Goal: Information Seeking & Learning: Find specific fact

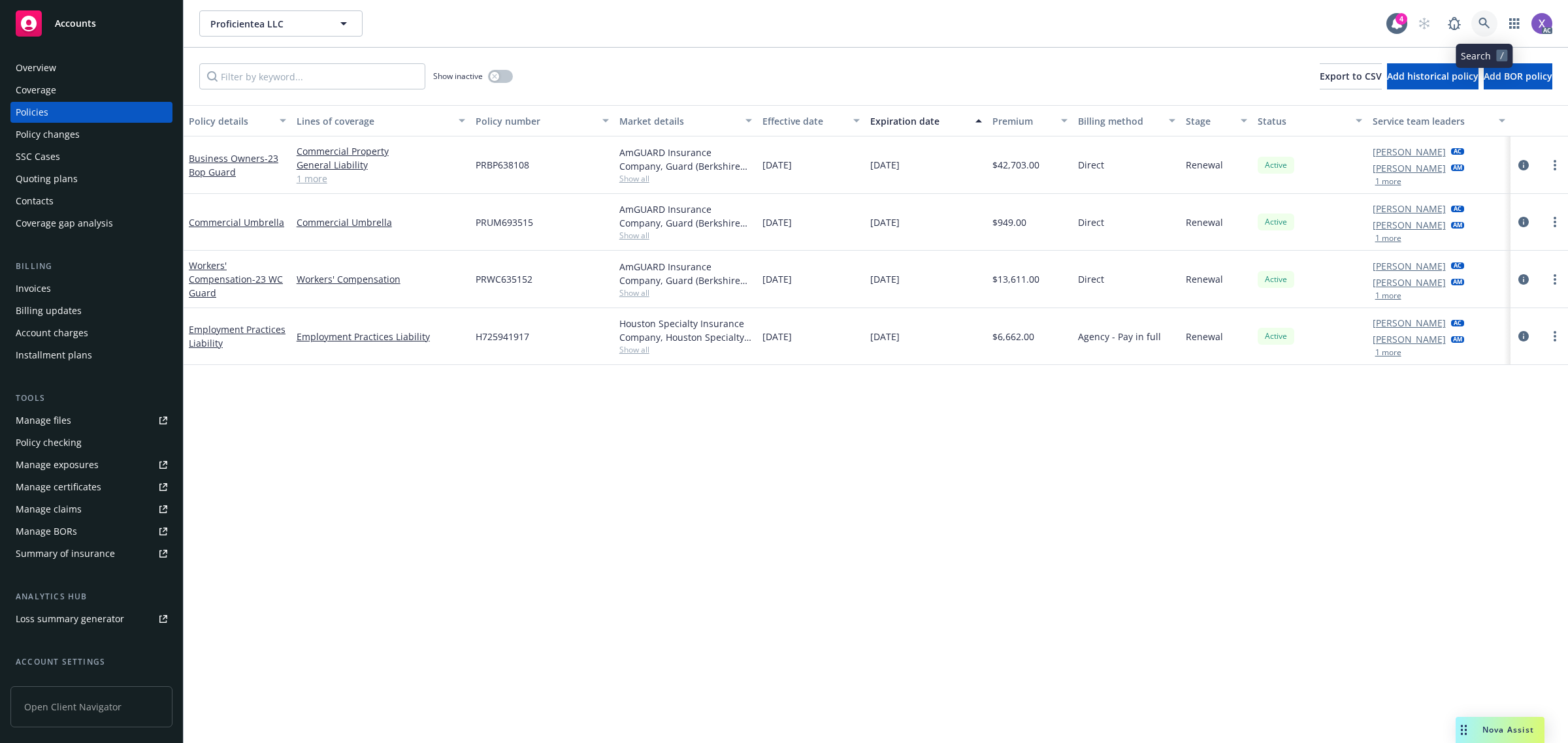
click at [1479, 14] on link at bounding box center [1484, 23] width 26 height 26
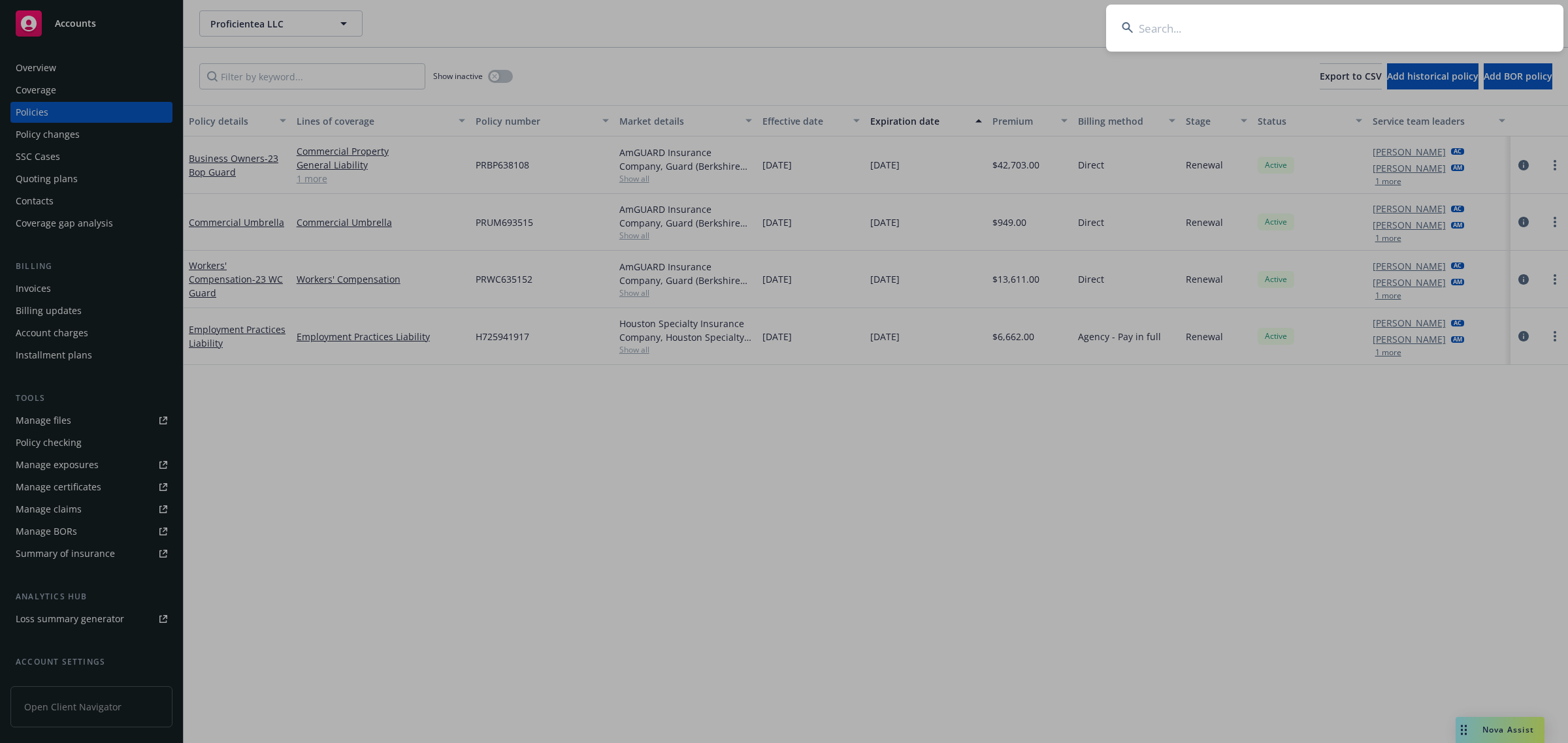
click at [1331, 20] on input at bounding box center [1334, 28] width 457 height 47
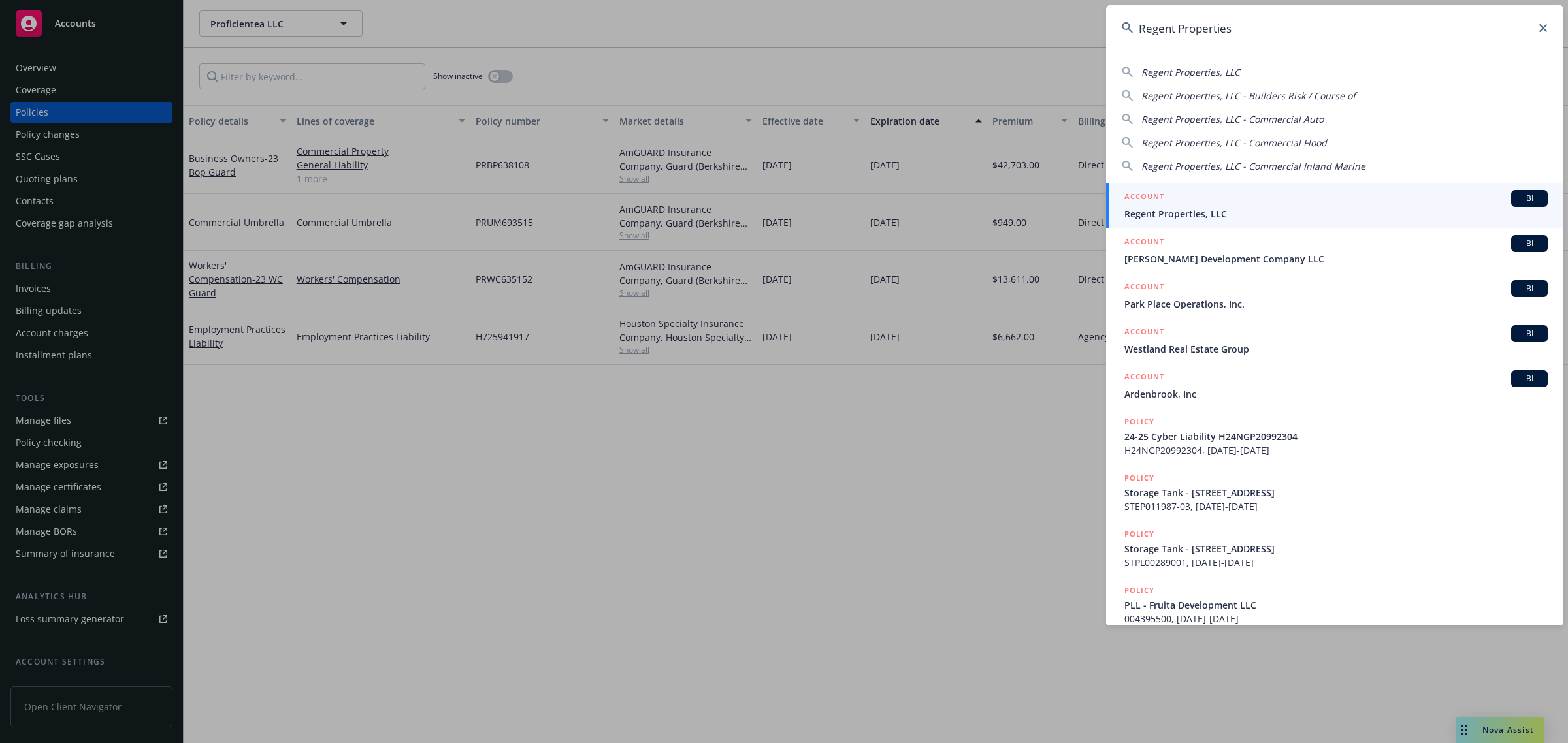
type input "Regent Properties"
click at [1220, 212] on span "Regent Properties, LLC" at bounding box center [1336, 214] width 423 height 14
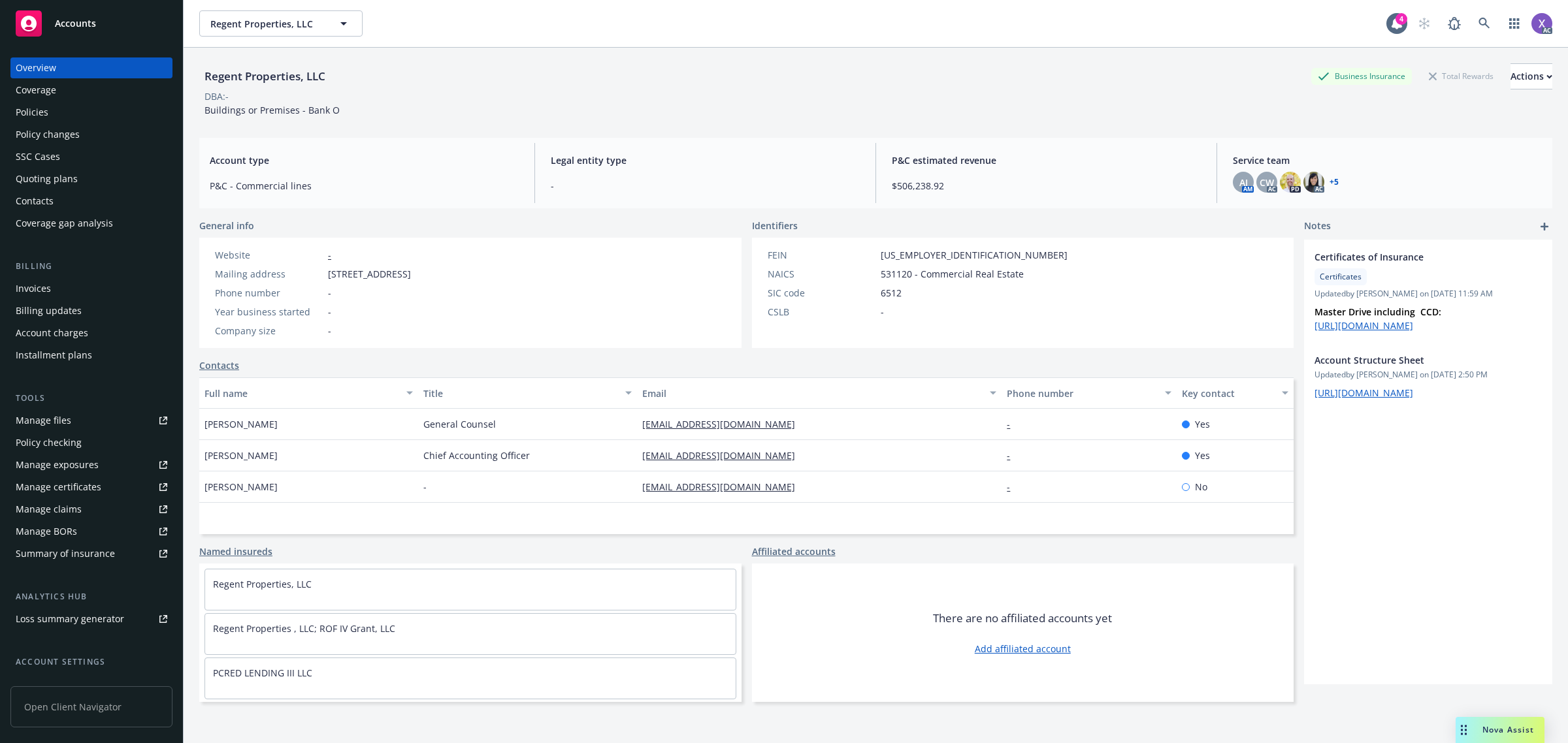
click at [31, 298] on div "Invoices" at bounding box center [33, 288] width 35 height 21
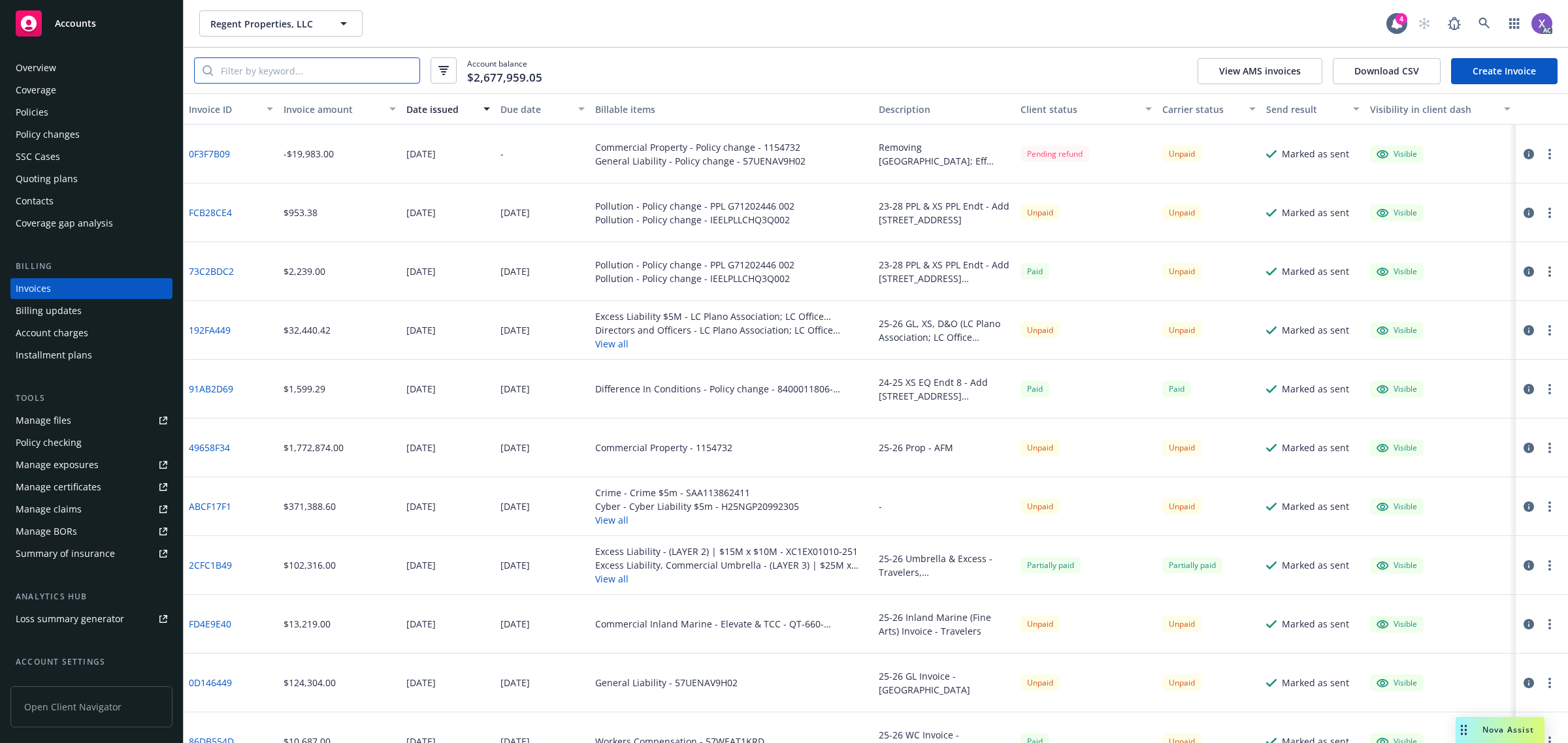
click at [255, 69] on input "search" at bounding box center [316, 70] width 207 height 25
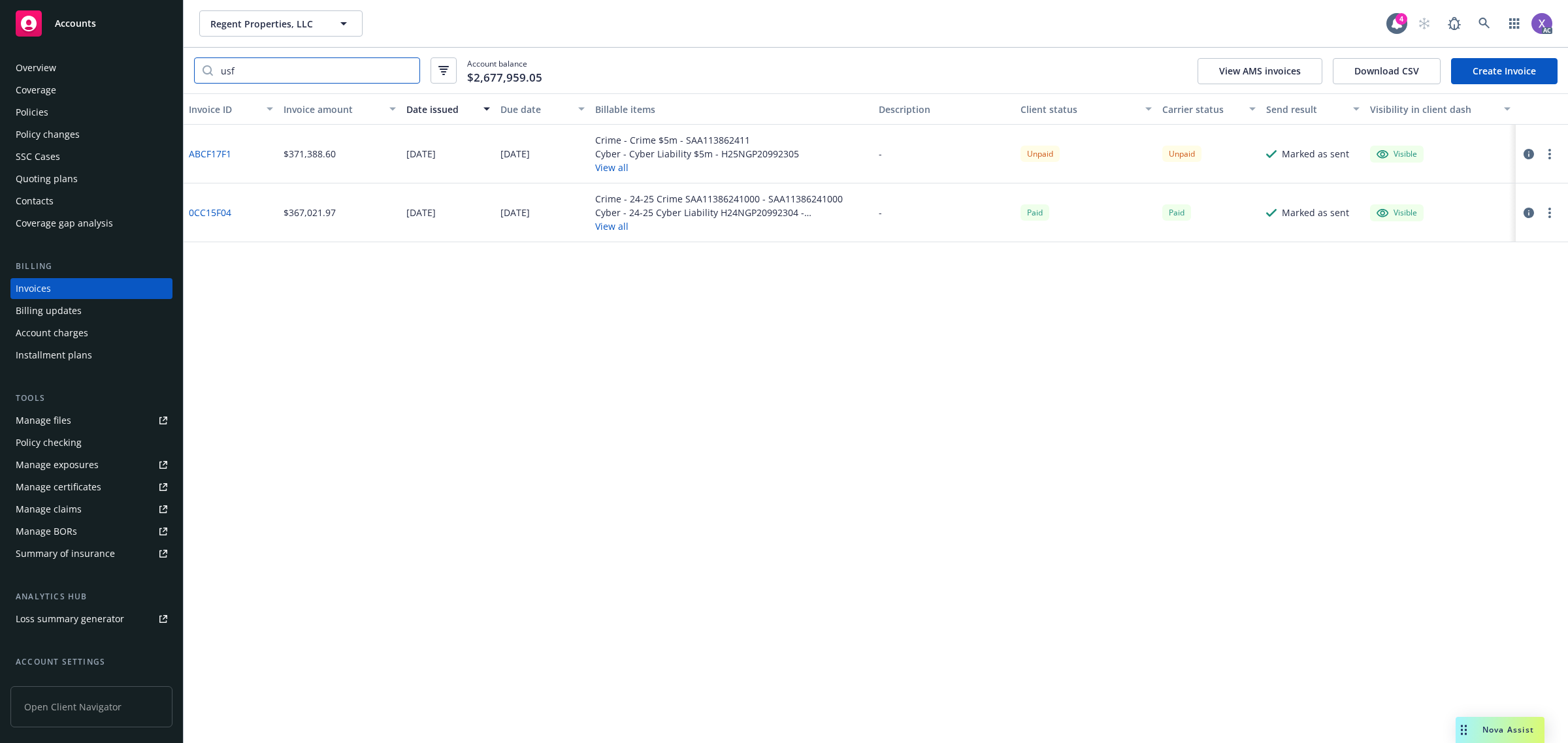
type input "usf"
click at [202, 154] on link "ABCF17F1" at bounding box center [210, 154] width 42 height 14
click at [36, 109] on div "Policies" at bounding box center [32, 112] width 33 height 21
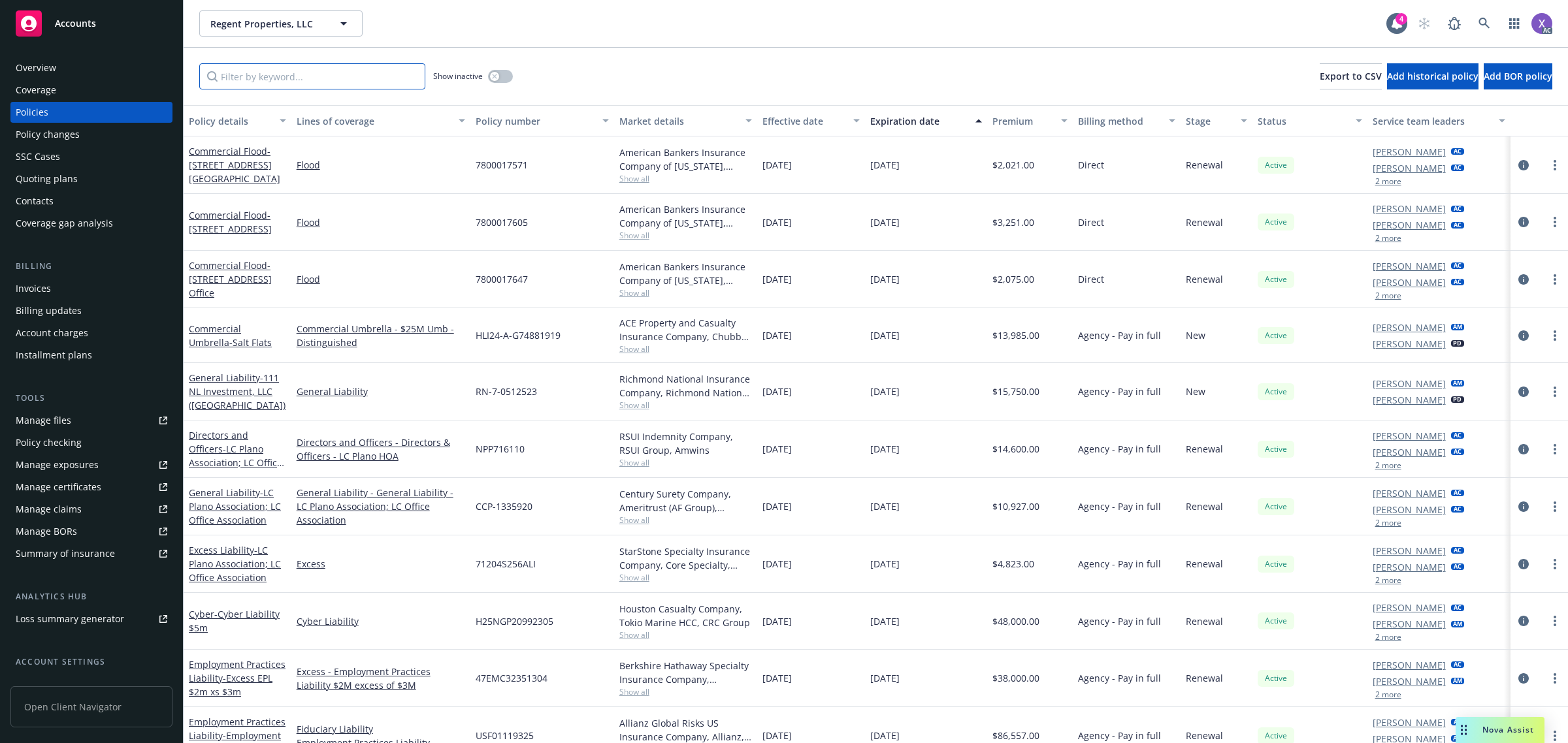
click at [268, 78] on input "Filter by keyword..." at bounding box center [312, 76] width 226 height 26
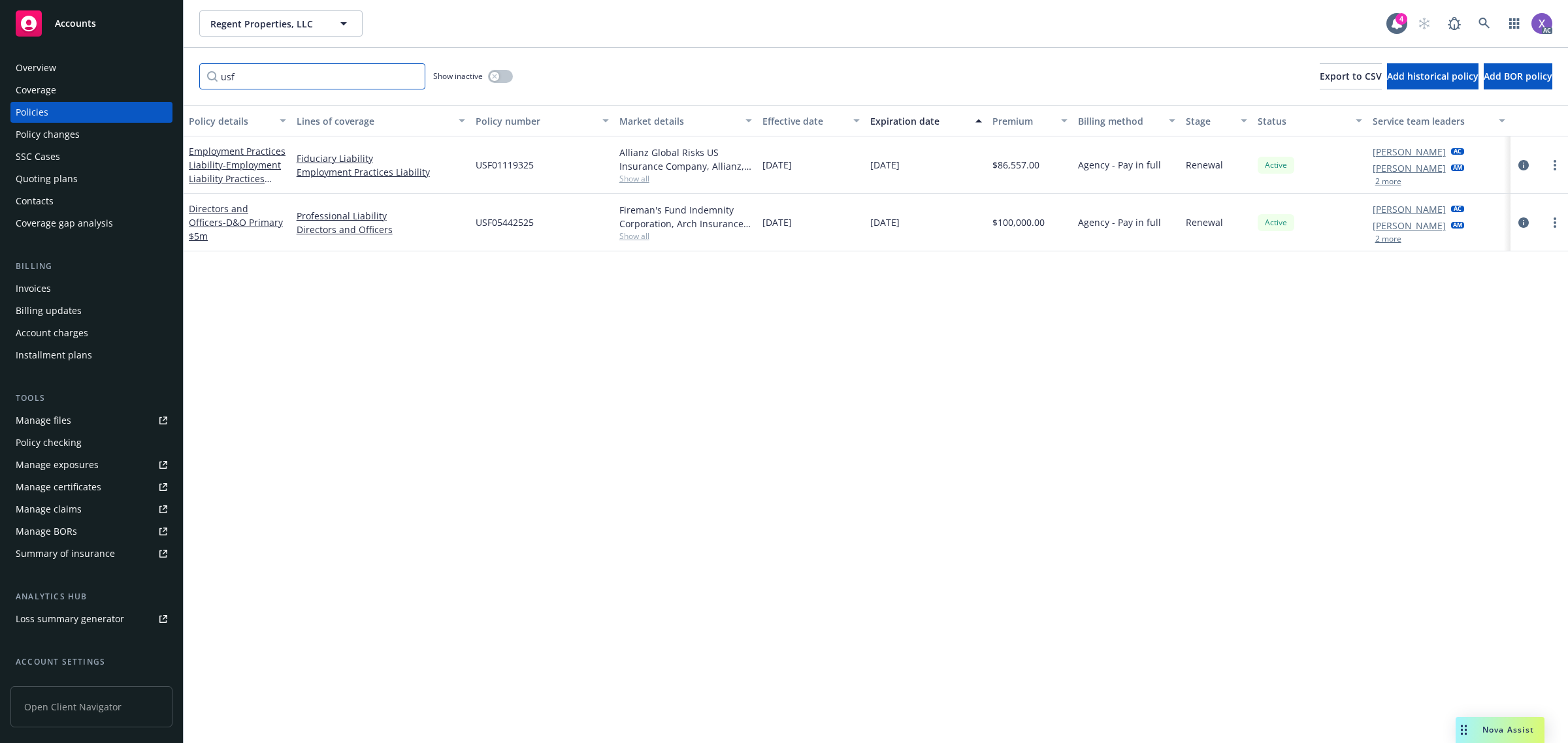
type input "usf"
click at [1481, 22] on icon at bounding box center [1484, 23] width 12 height 12
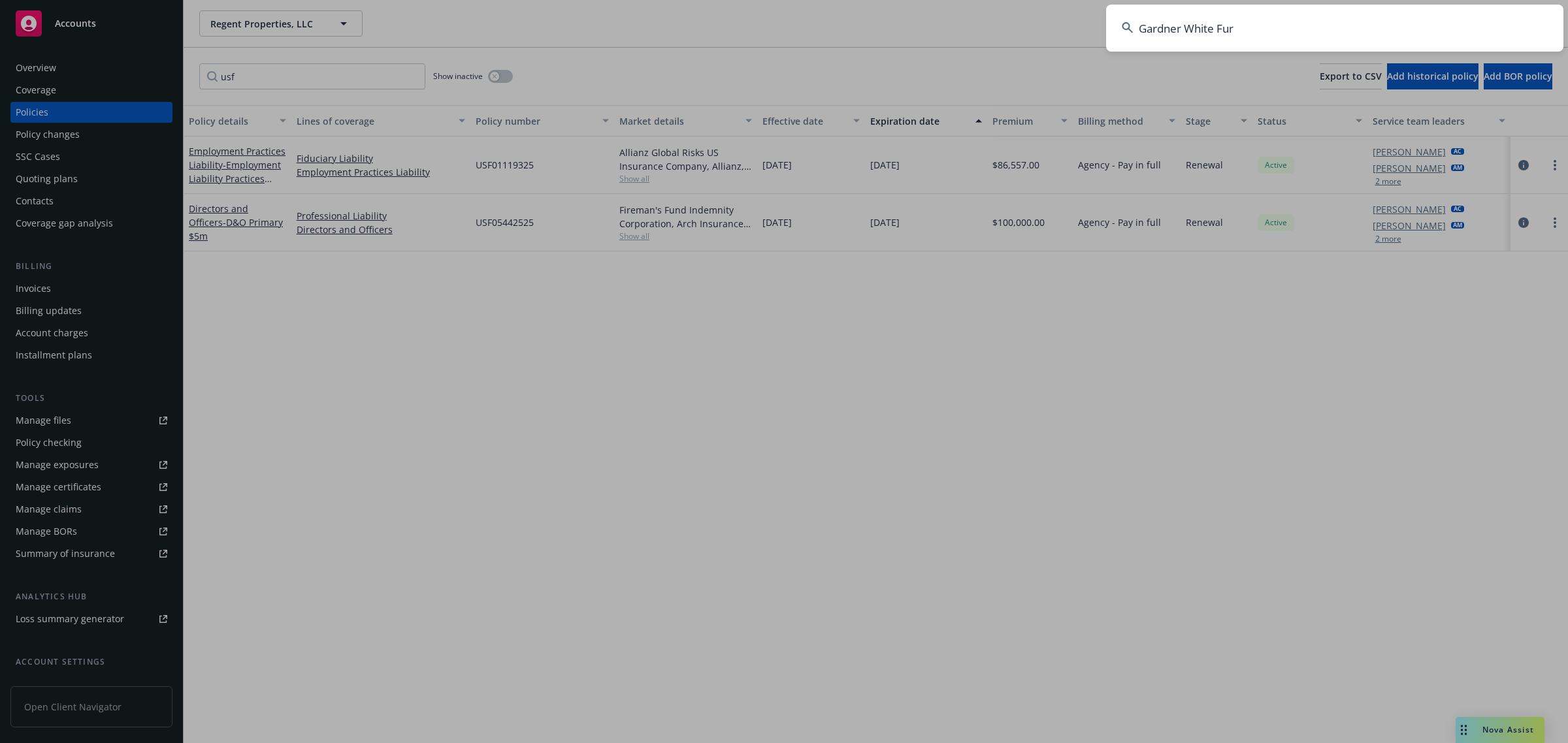
click at [1295, 25] on input "Gardner White Fur" at bounding box center [1334, 28] width 457 height 47
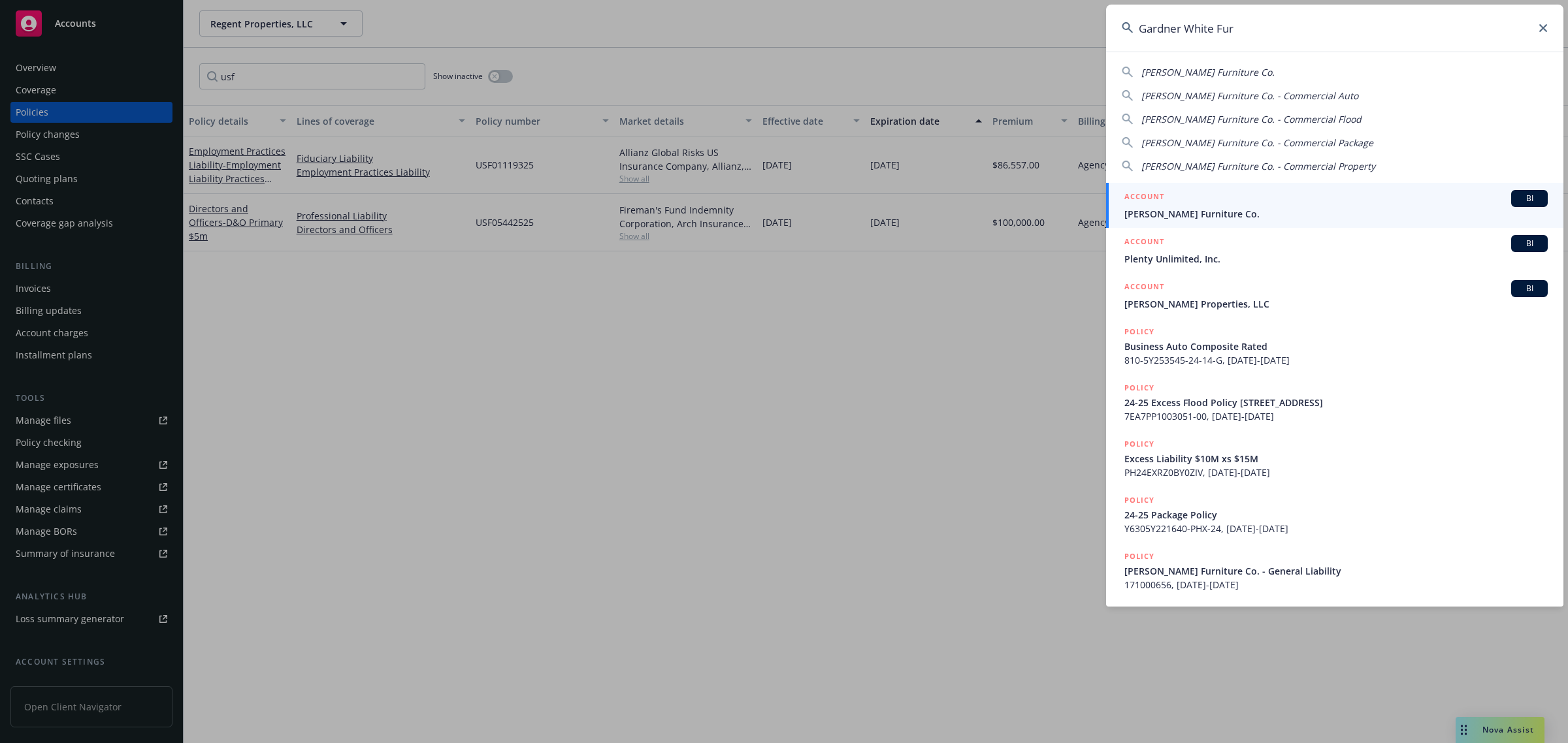
type input "Gardner White Fur"
click at [1164, 214] on span "[PERSON_NAME] Furniture Co." at bounding box center [1336, 214] width 423 height 14
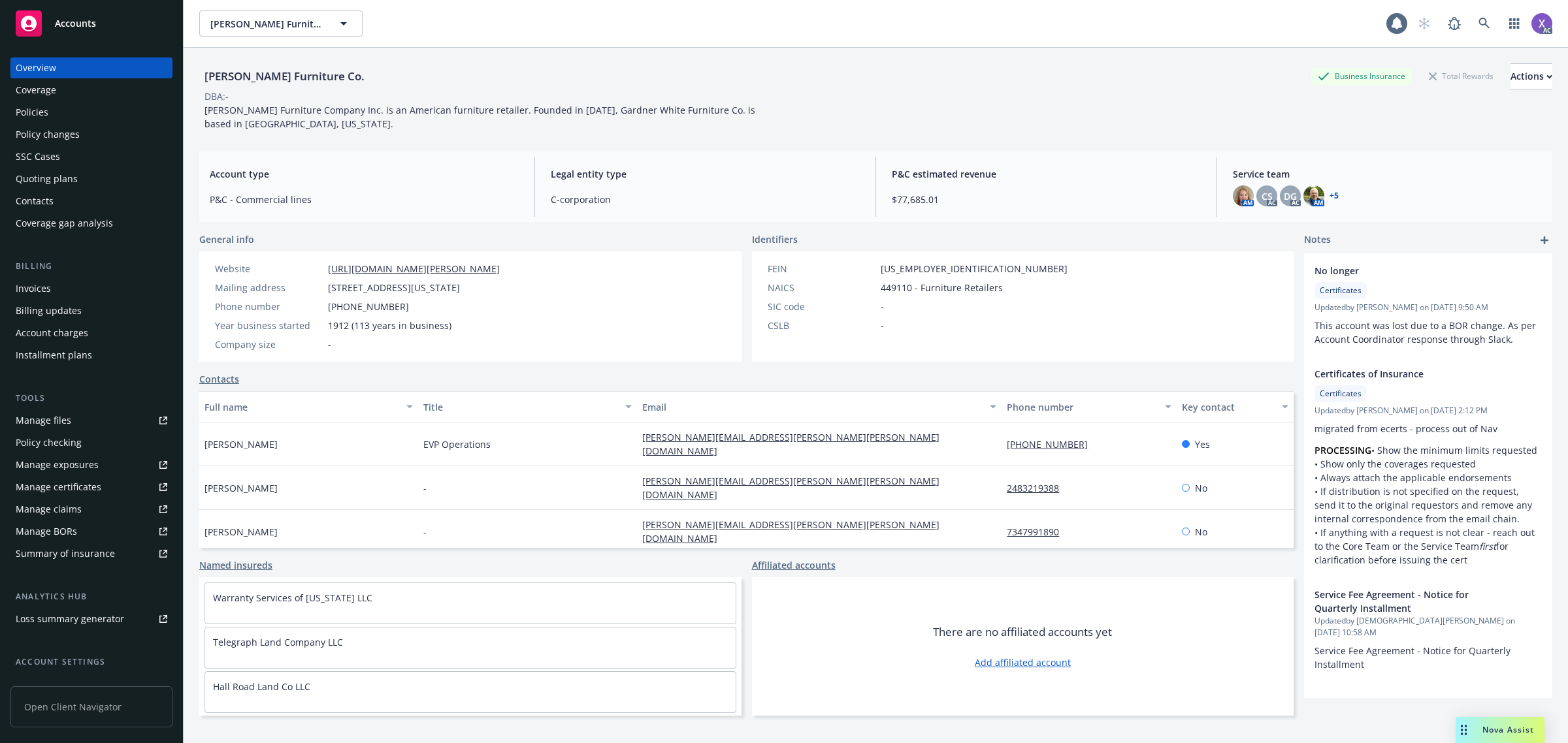
click at [22, 292] on div "Invoices" at bounding box center [33, 288] width 35 height 21
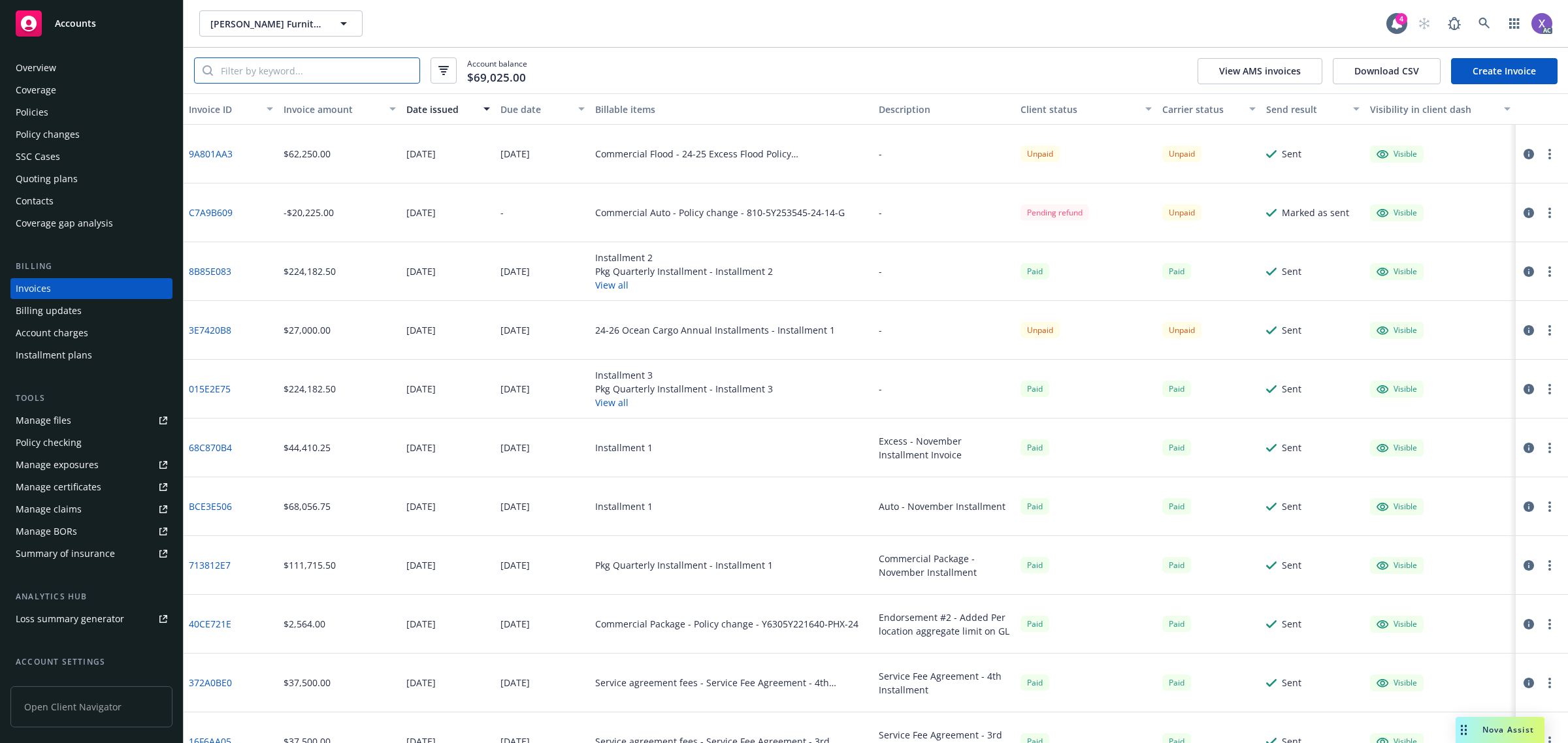
click at [288, 72] on input "search" at bounding box center [316, 70] width 207 height 25
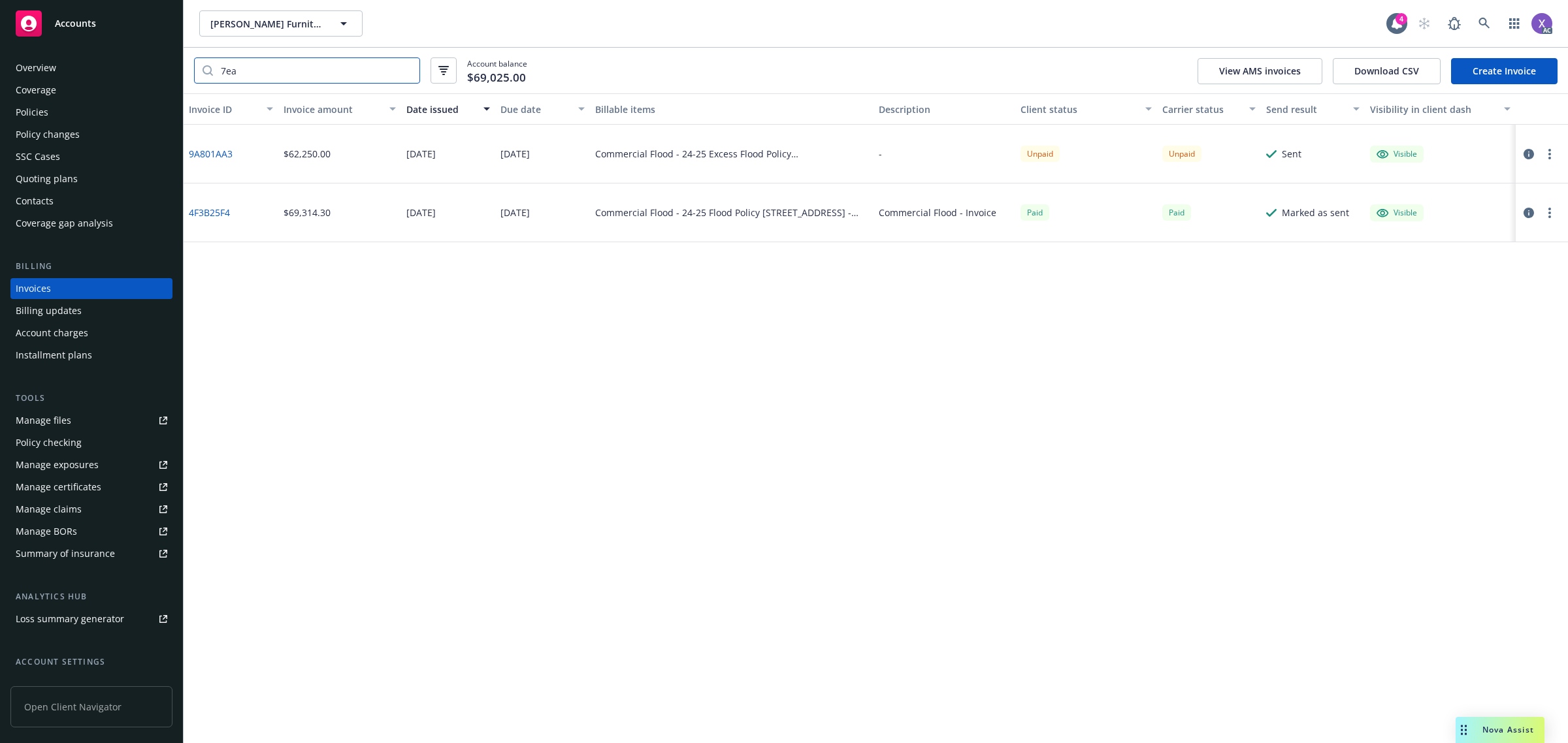
type input "7ea"
click at [217, 155] on link "9A801AA3" at bounding box center [211, 154] width 44 height 14
click at [18, 90] on div "Coverage" at bounding box center [35, 90] width 40 height 21
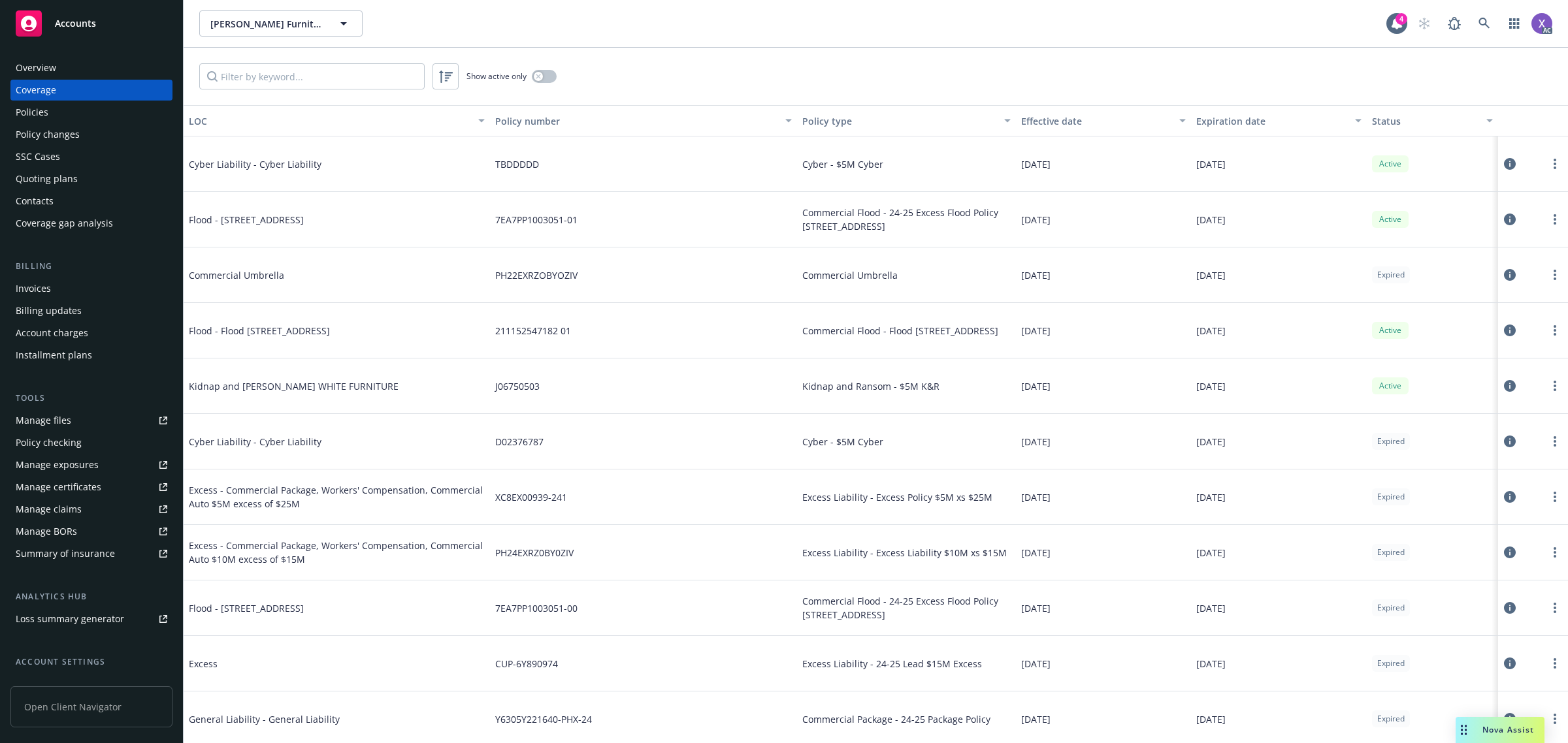
click at [37, 108] on div "Policies" at bounding box center [32, 112] width 33 height 21
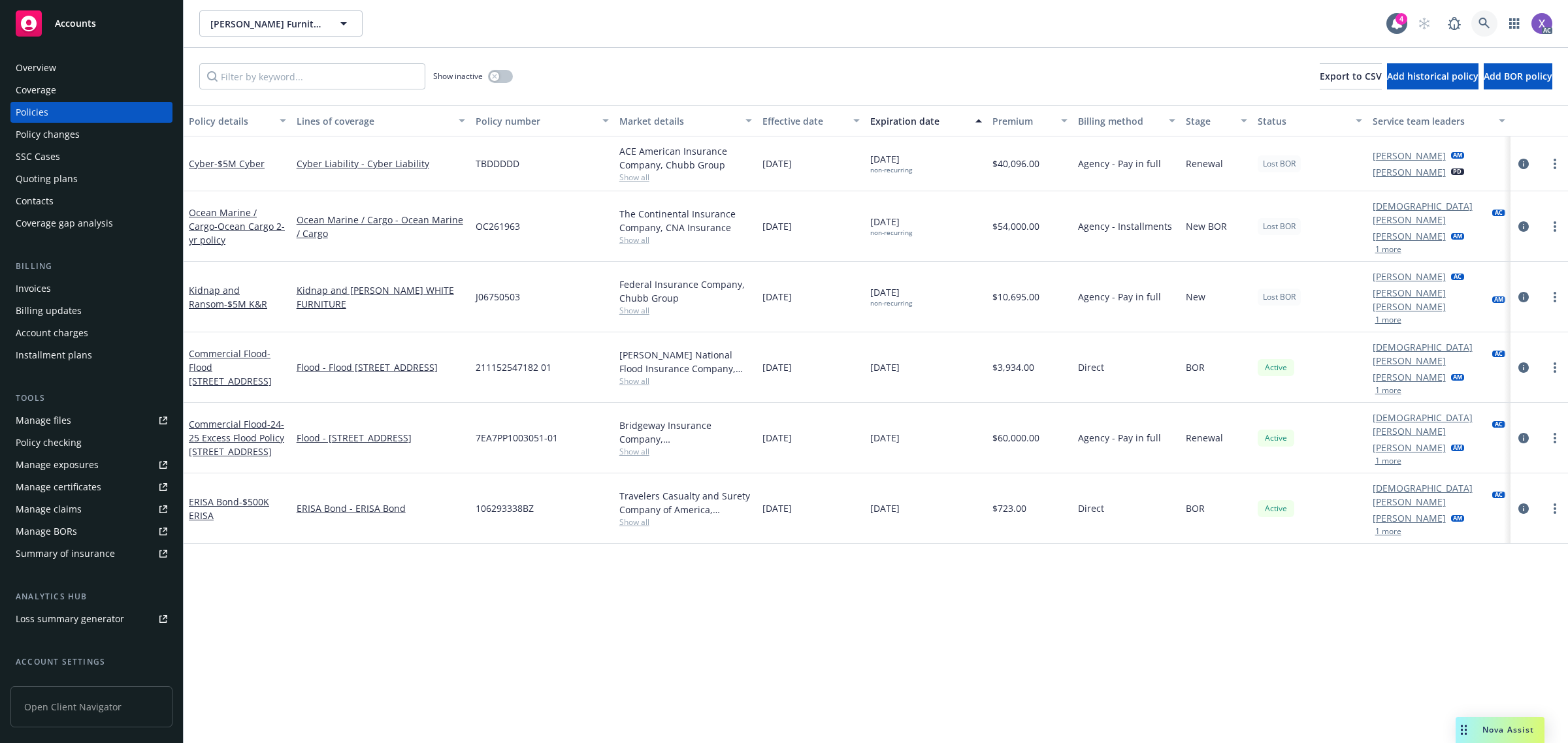
click at [1488, 13] on link at bounding box center [1484, 23] width 26 height 26
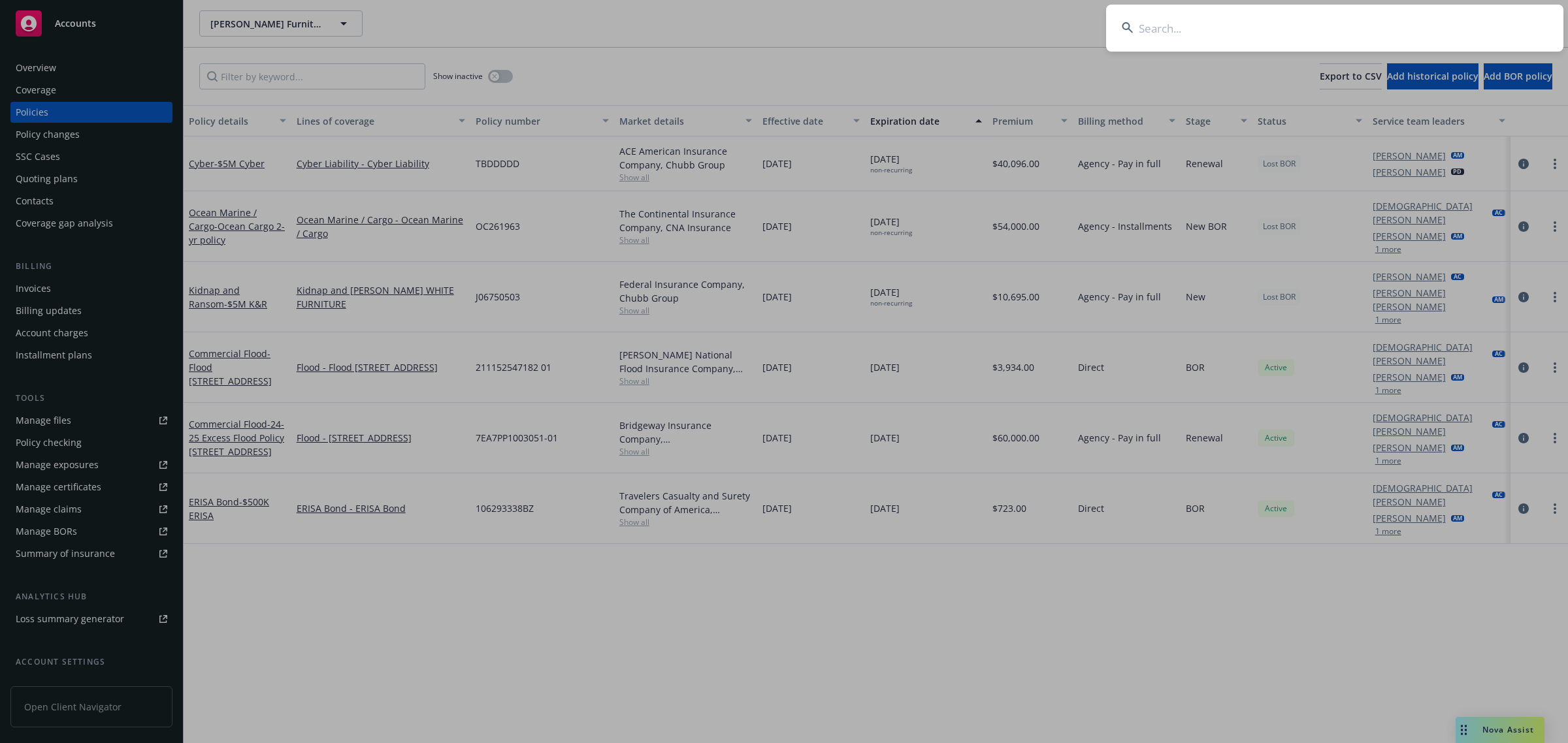
click at [1403, 27] on input at bounding box center [1334, 28] width 457 height 47
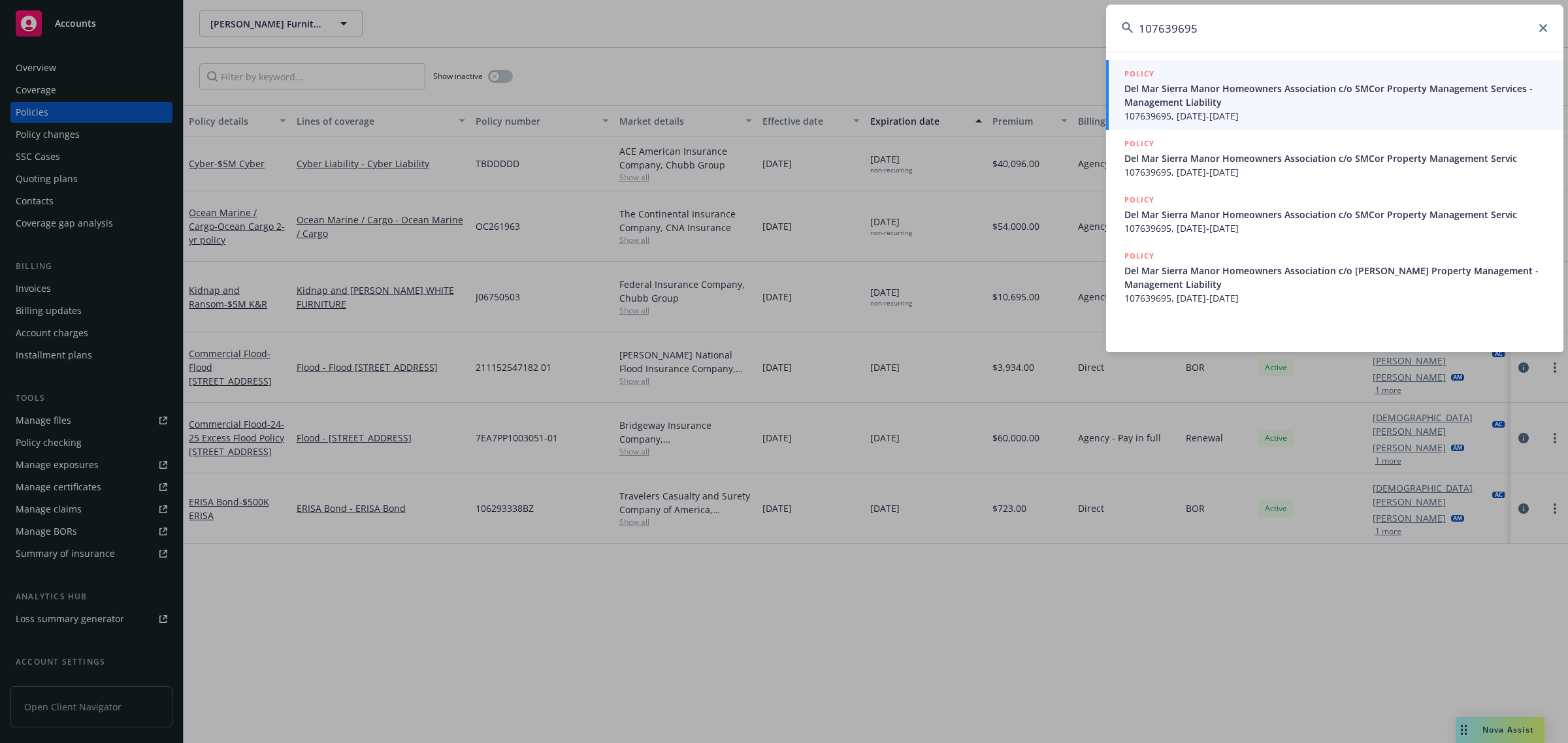
type input "107639695"
click at [1252, 109] on span "107639695, [DATE]-[DATE]" at bounding box center [1336, 116] width 423 height 14
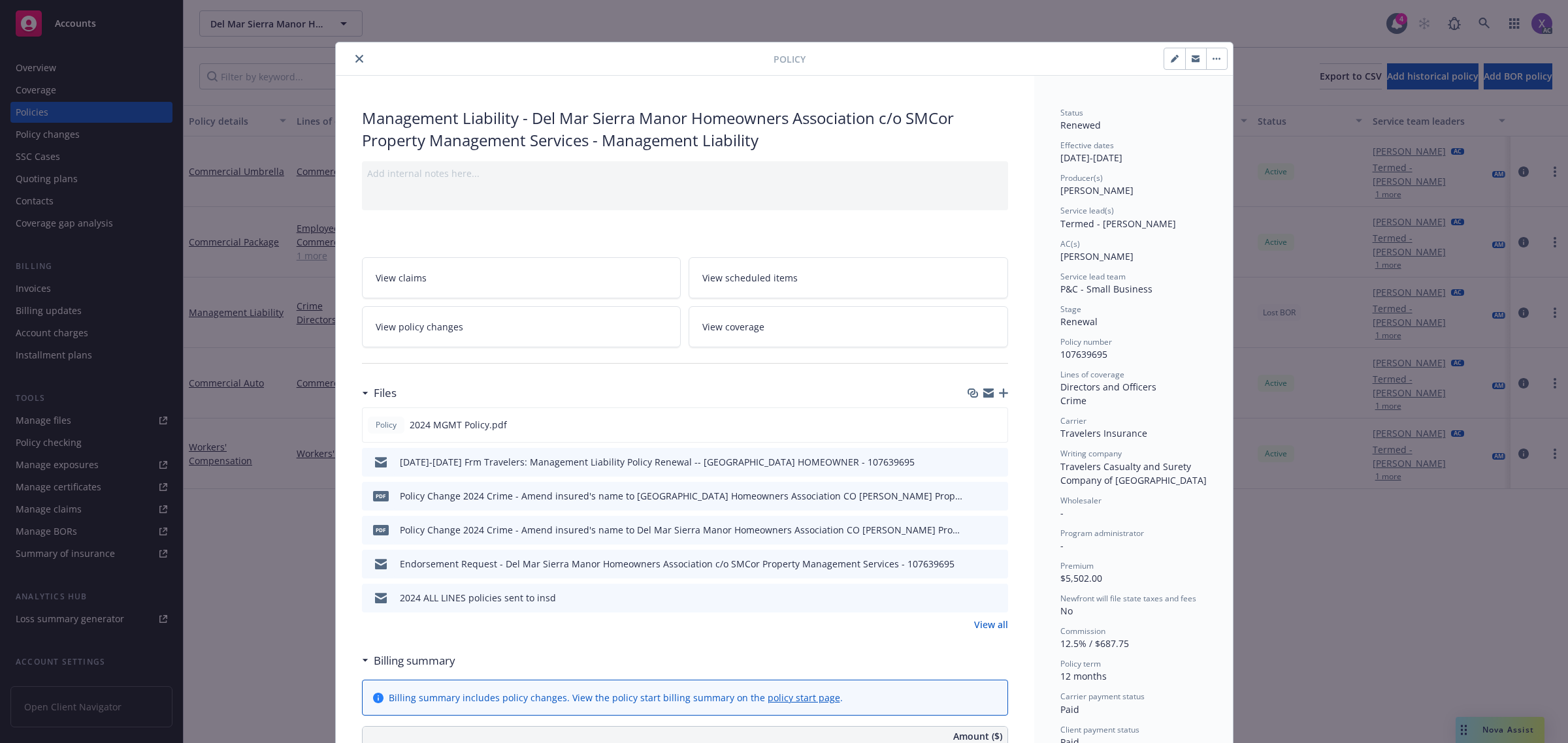
click at [355, 57] on icon "close" at bounding box center [359, 58] width 7 height 7
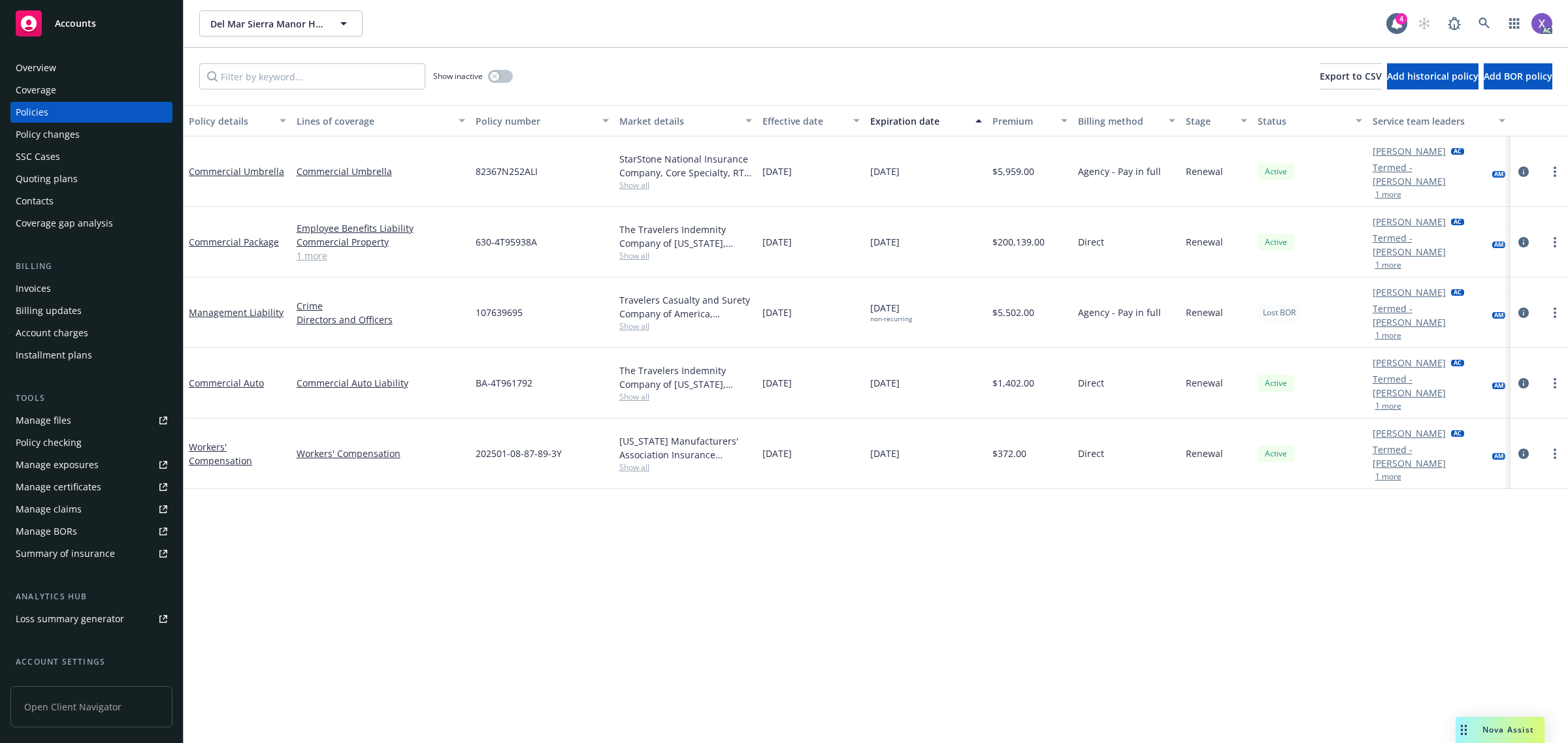
click at [36, 288] on div "Invoices" at bounding box center [33, 288] width 35 height 21
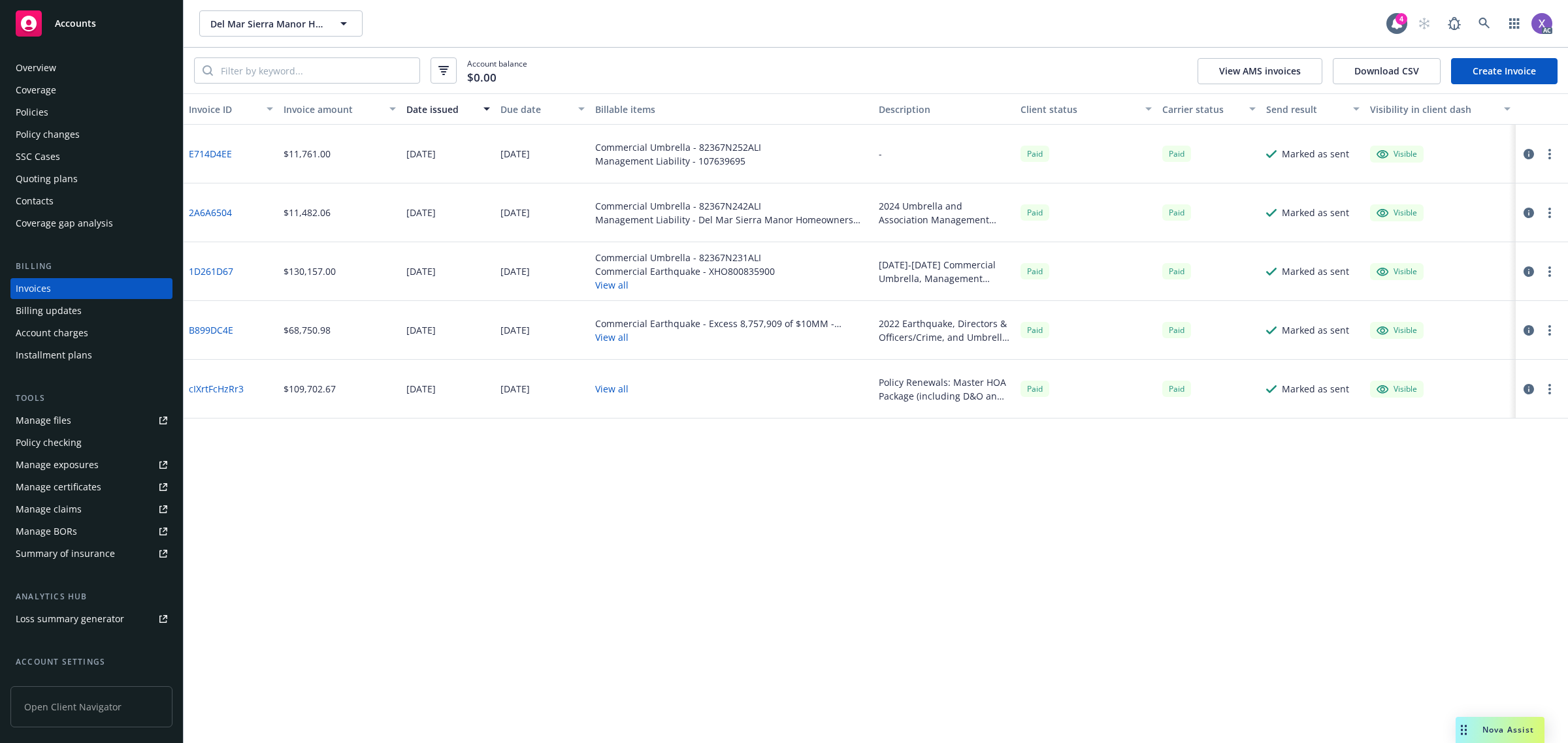
click at [37, 111] on div "Policies" at bounding box center [32, 112] width 33 height 21
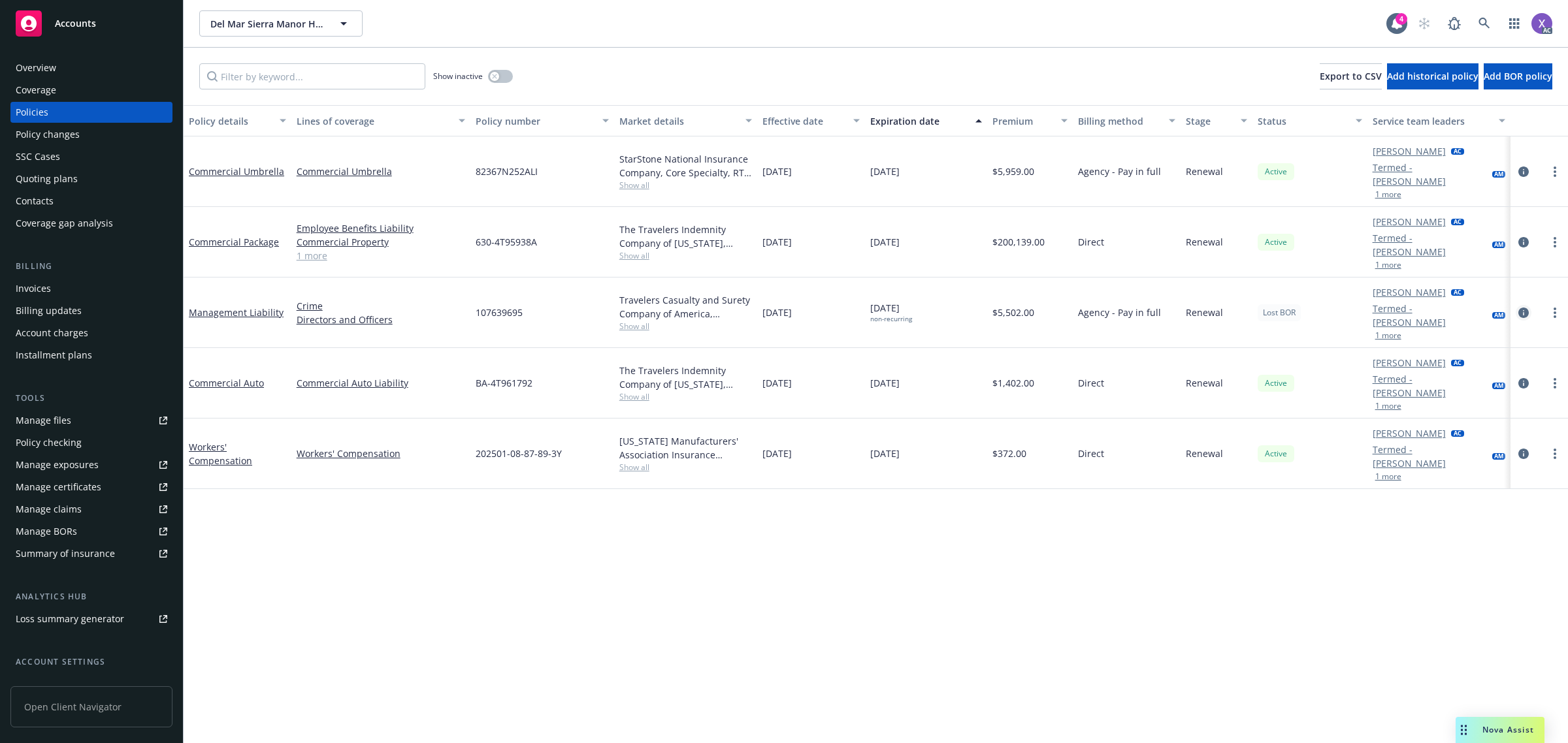
click at [1523, 312] on icon "circleInformation" at bounding box center [1523, 312] width 10 height 10
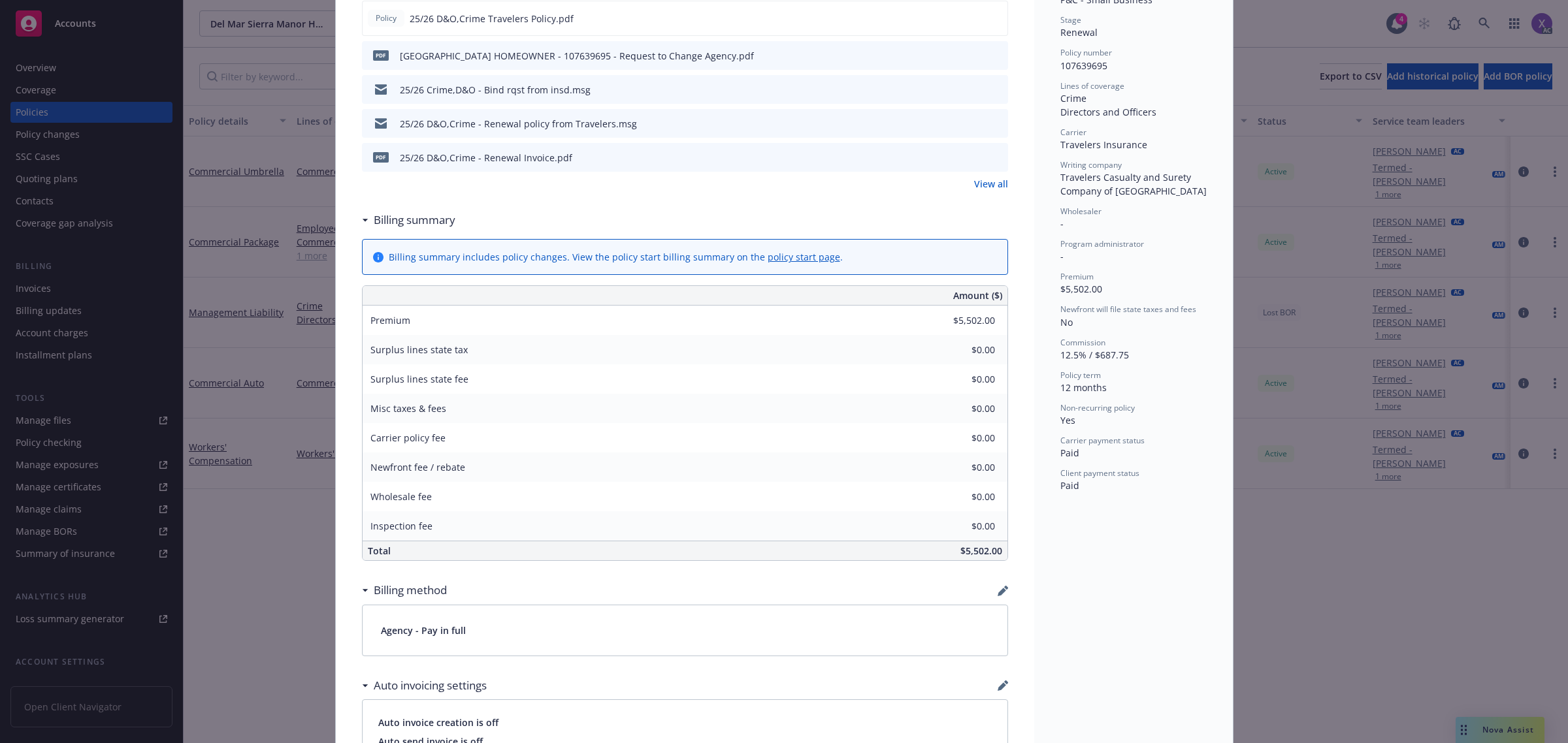
scroll to position [245, 0]
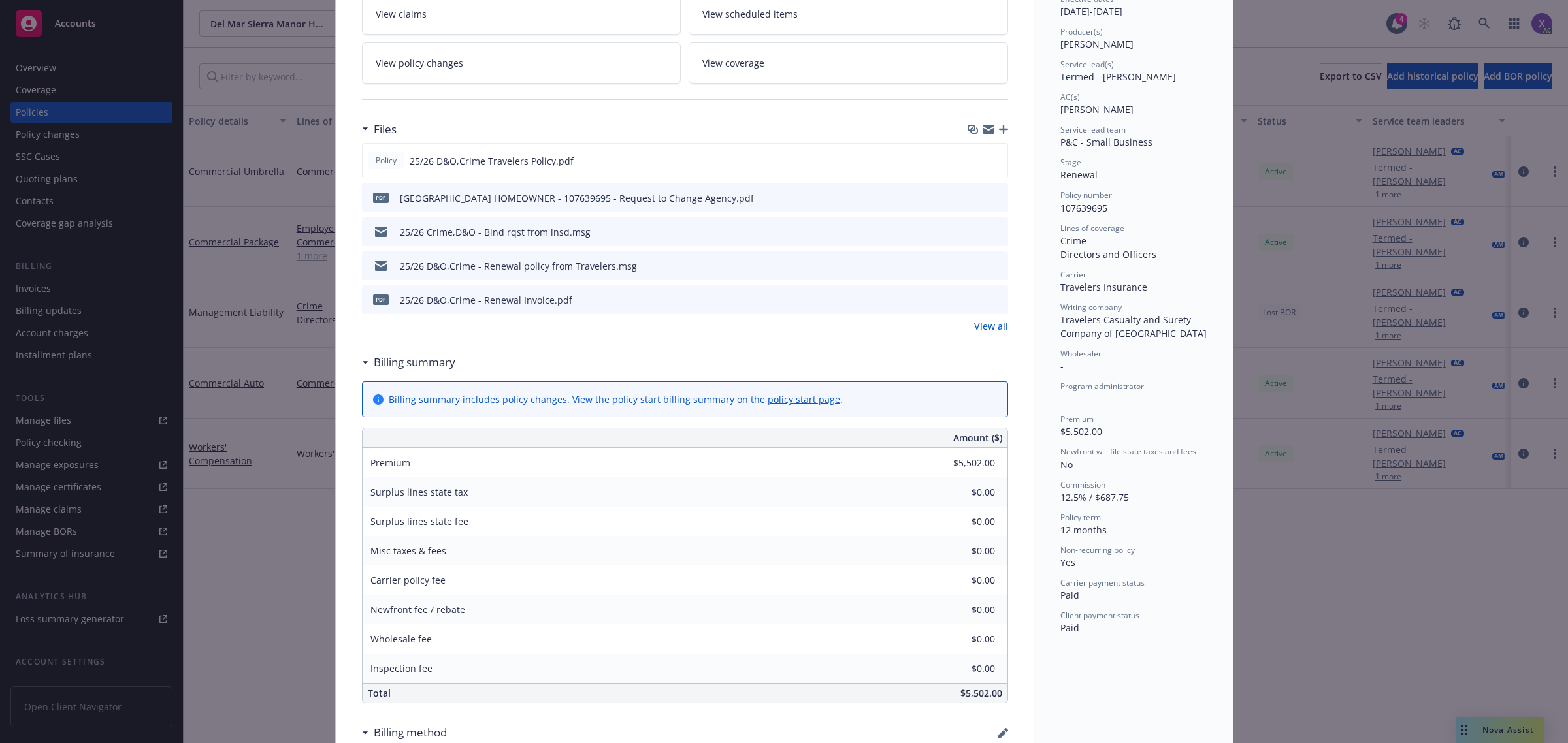
drag, startPoint x: 1166, startPoint y: 379, endPoint x: 1174, endPoint y: 379, distance: 8.0
click at [1166, 379] on div "Status Lost BOR End policy primary reason Policy lost to BOR End policy seconda…" at bounding box center [1133, 249] width 147 height 773
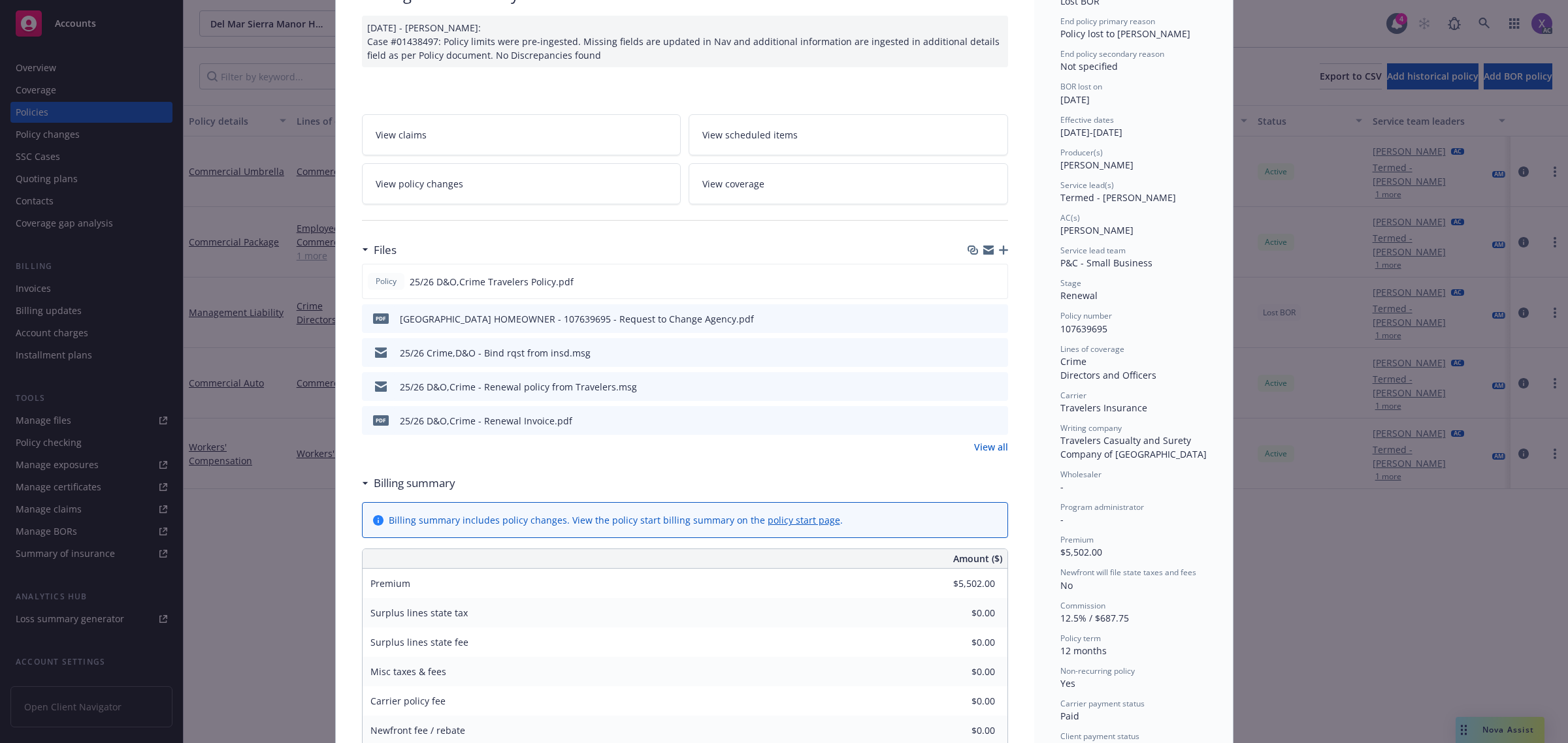
scroll to position [0, 0]
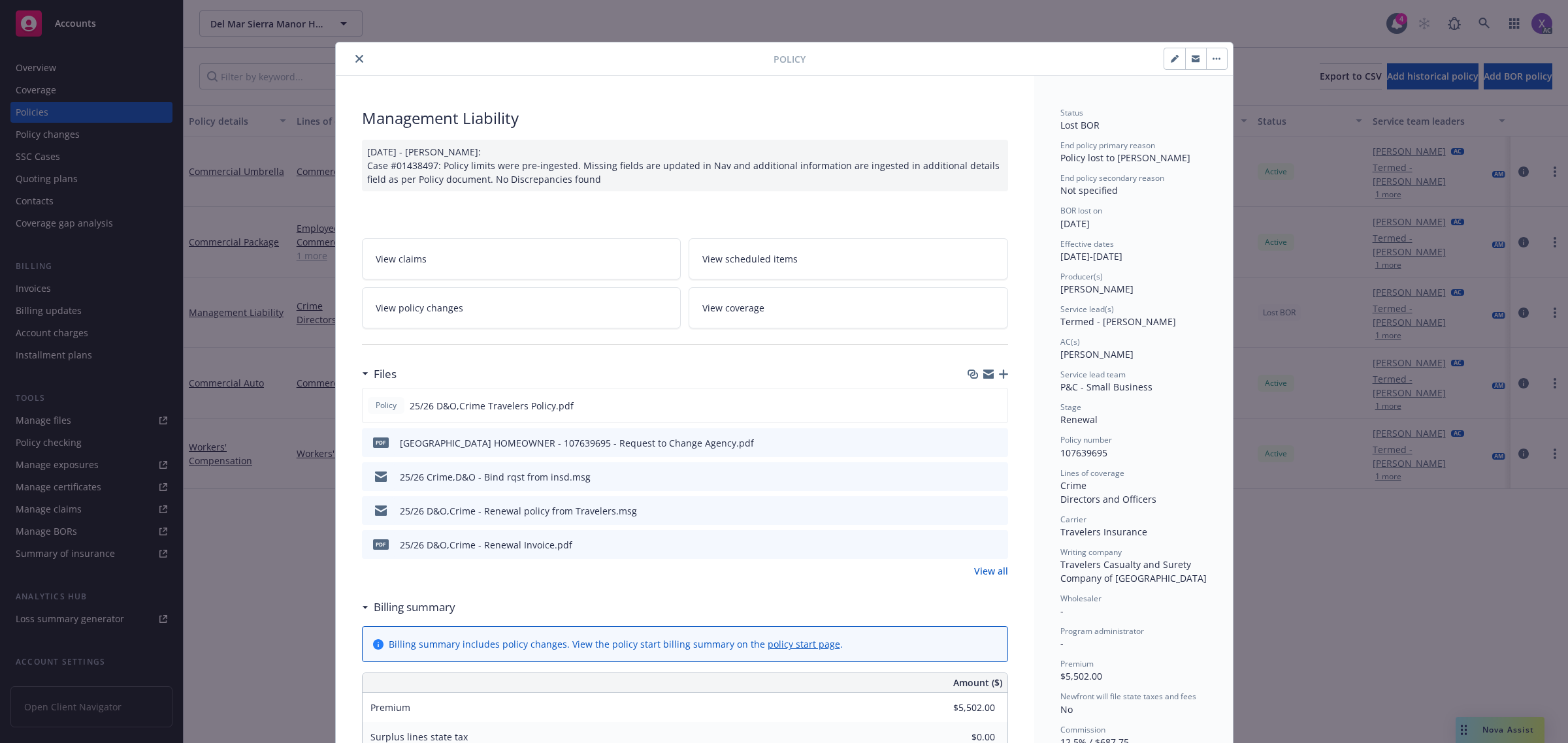
click at [355, 57] on icon "close" at bounding box center [359, 58] width 7 height 7
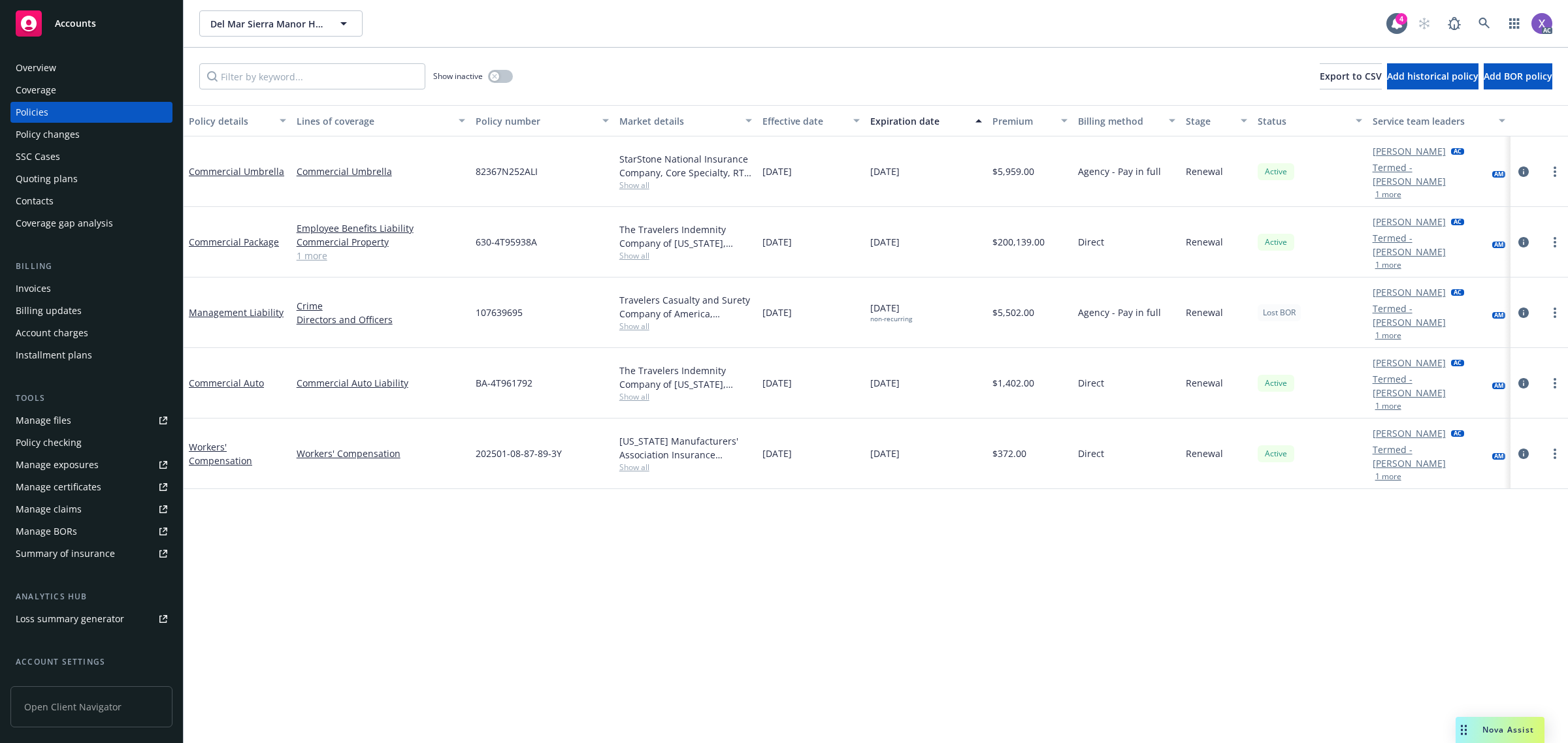
click at [43, 286] on div "Invoices" at bounding box center [33, 288] width 35 height 21
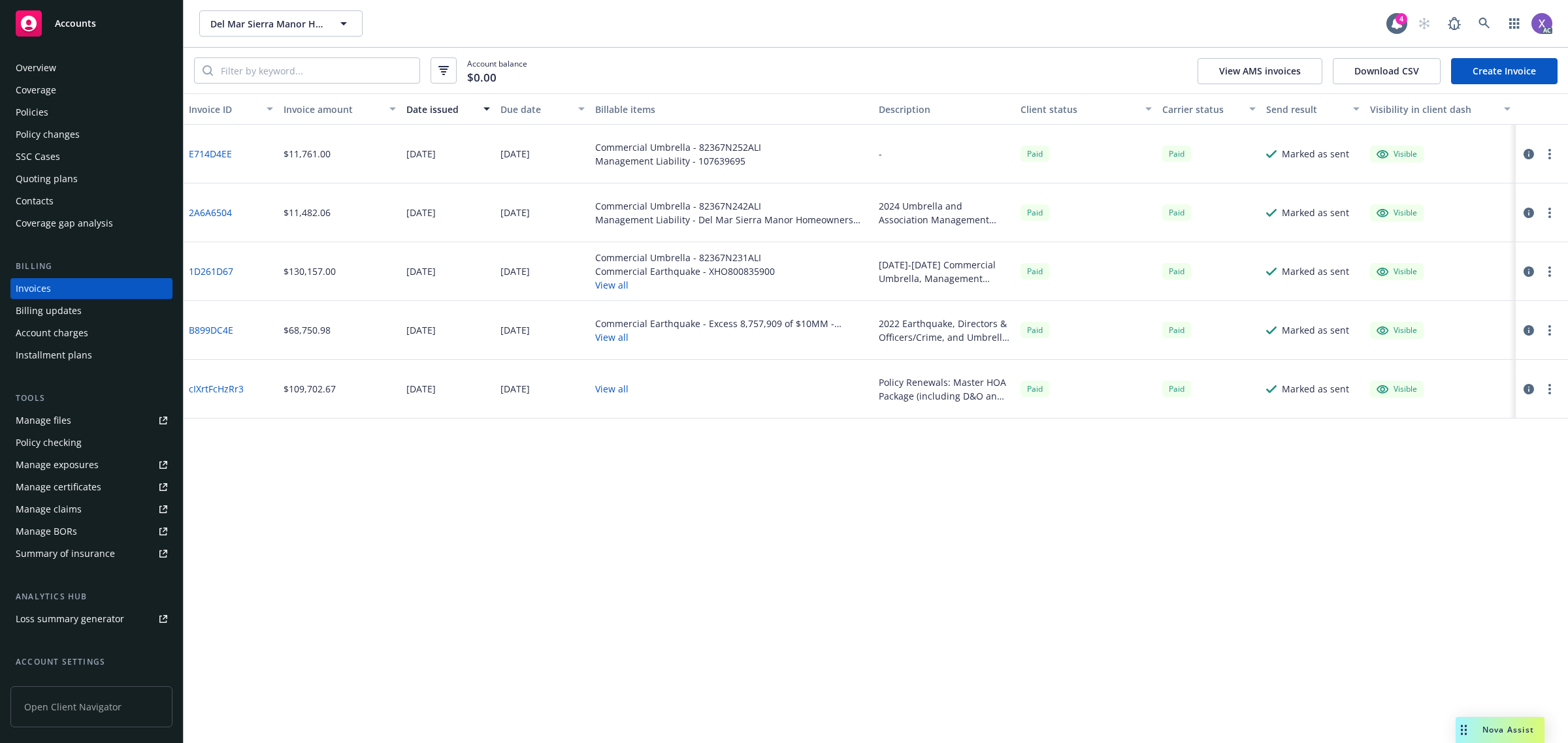
click at [40, 288] on div "Invoices" at bounding box center [33, 288] width 35 height 21
click at [205, 152] on link "E714D4EE" at bounding box center [210, 154] width 43 height 14
click at [67, 63] on div "Overview" at bounding box center [91, 67] width 151 height 21
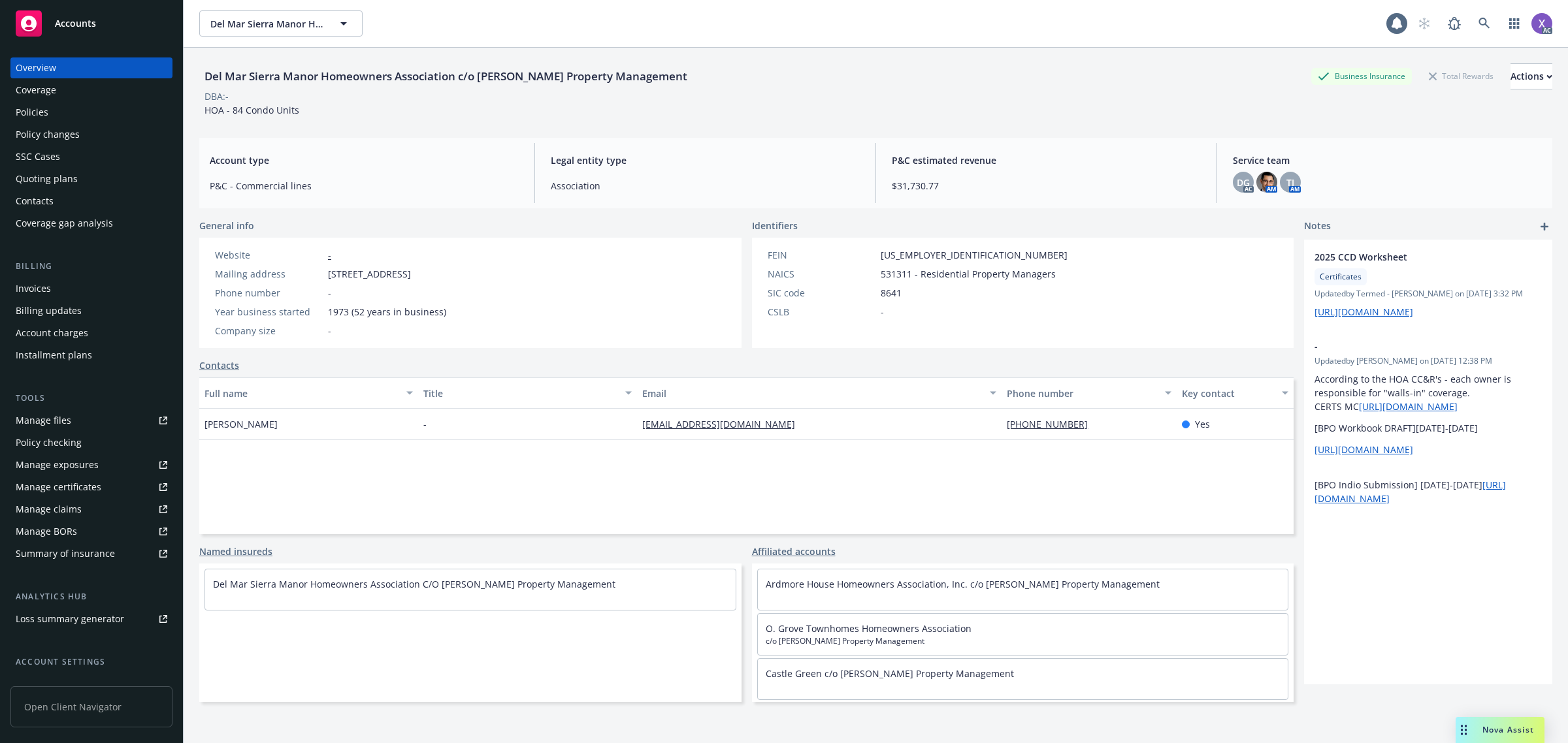
click at [205, 60] on div "Del Mar Sierra Manor Homeowners Association c/o [PERSON_NAME] Property Manageme…" at bounding box center [875, 87] width 1353 height 80
click at [207, 70] on div "Del Mar Sierra Manor Homeowners Association c/o [PERSON_NAME] Property Manageme…" at bounding box center [445, 76] width 493 height 17
copy div "[GEOGRAPHIC_DATA] Homeown"
drag, startPoint x: 204, startPoint y: 77, endPoint x: 374, endPoint y: 88, distance: 170.4
click at [374, 88] on div "Del Mar Sierra Manor Homeowners Association c/o [PERSON_NAME] Property Manageme…" at bounding box center [445, 76] width 493 height 26
